Goal: Transaction & Acquisition: Book appointment/travel/reservation

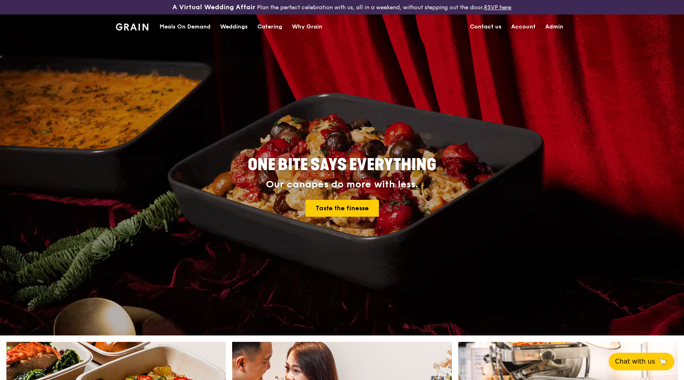
click at [266, 24] on div "Catering" at bounding box center [270, 27] width 25 height 24
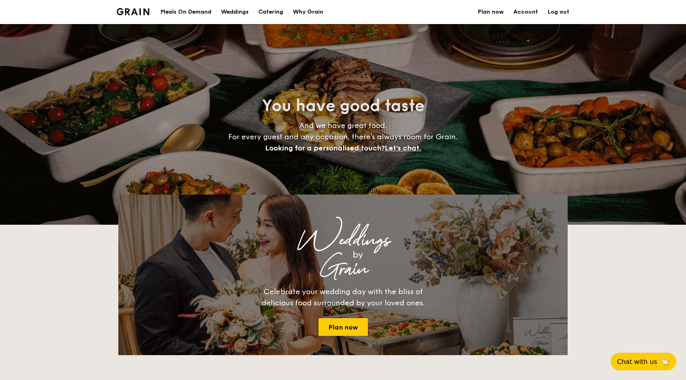
select select
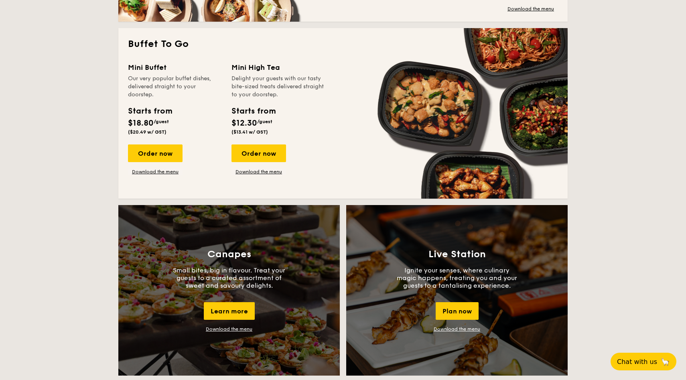
scroll to position [594, 0]
